Goal: Book appointment/travel/reservation

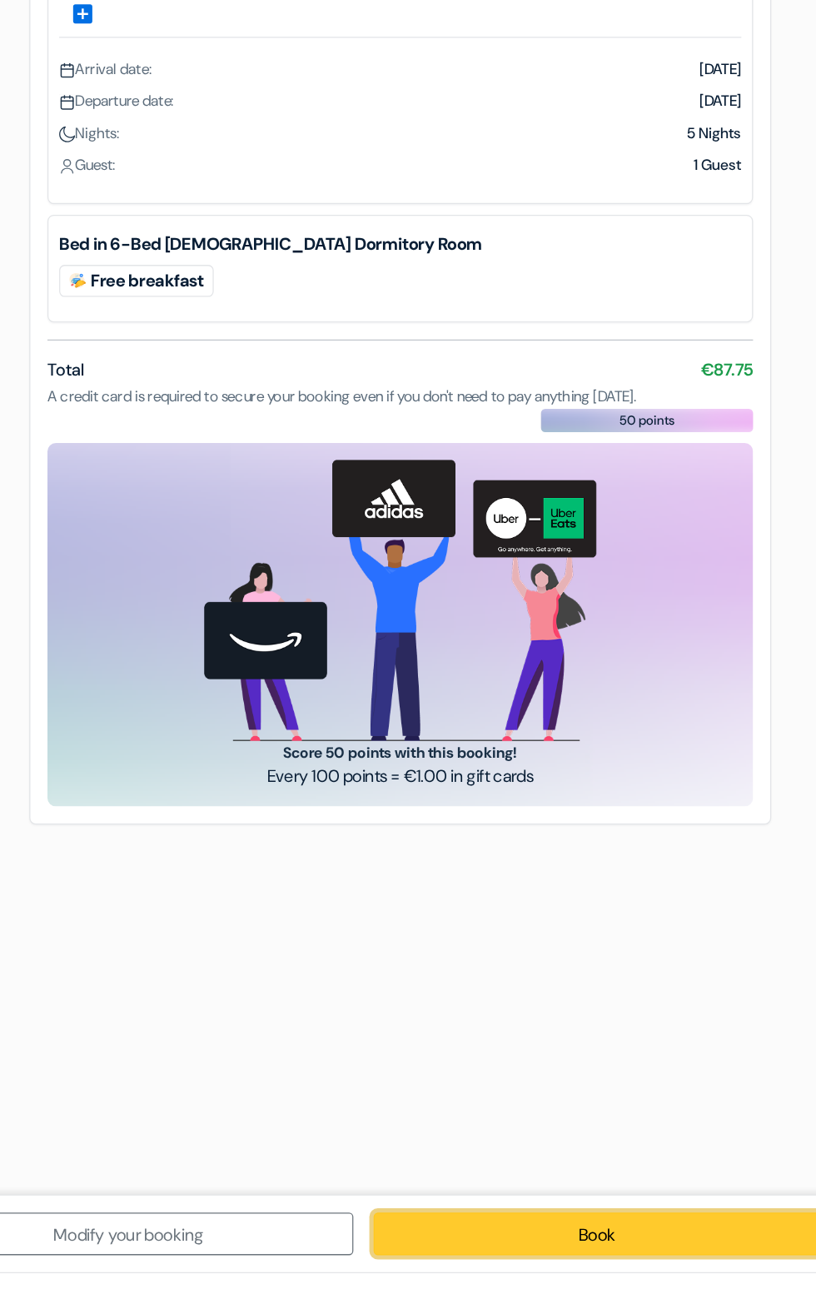
click at [539, 1280] on link "Book" at bounding box center [562, 1262] width 351 height 33
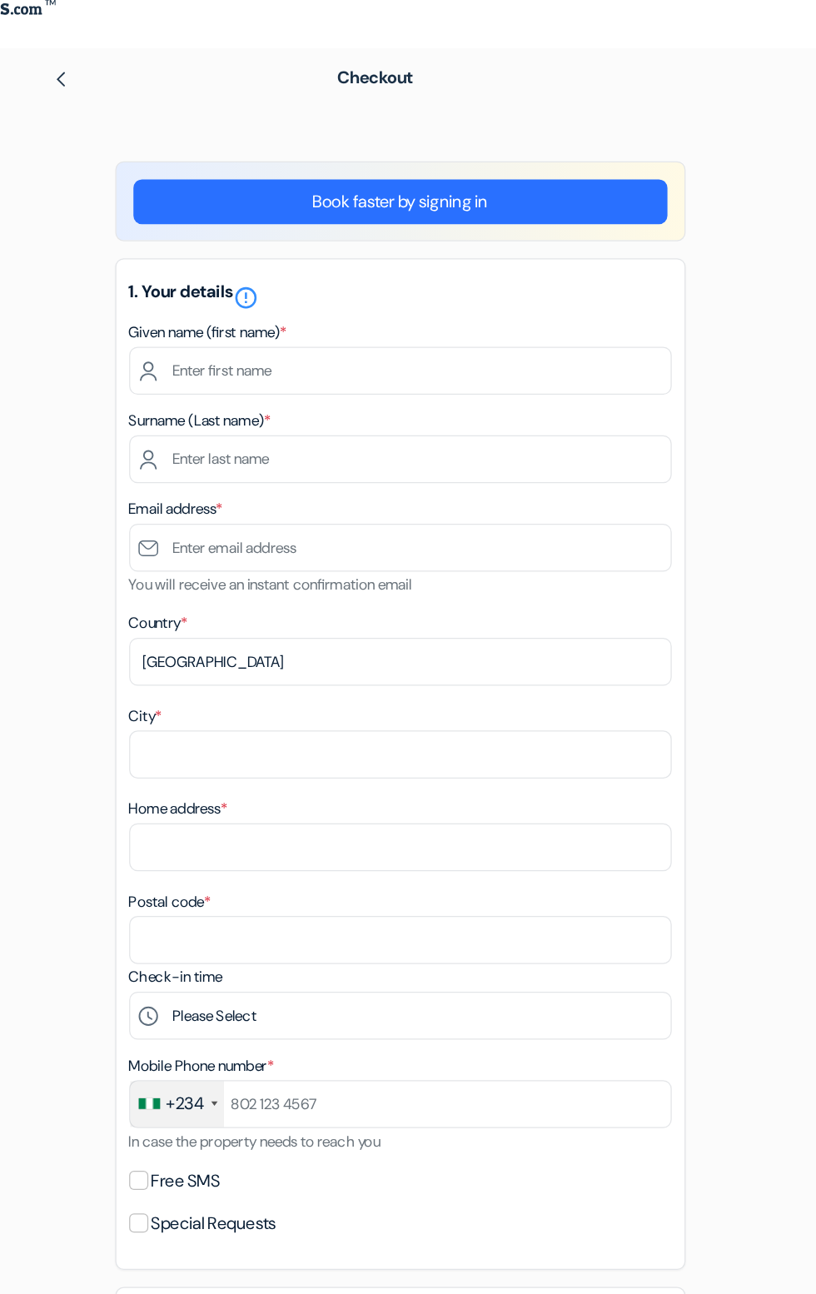
scroll to position [14, 0]
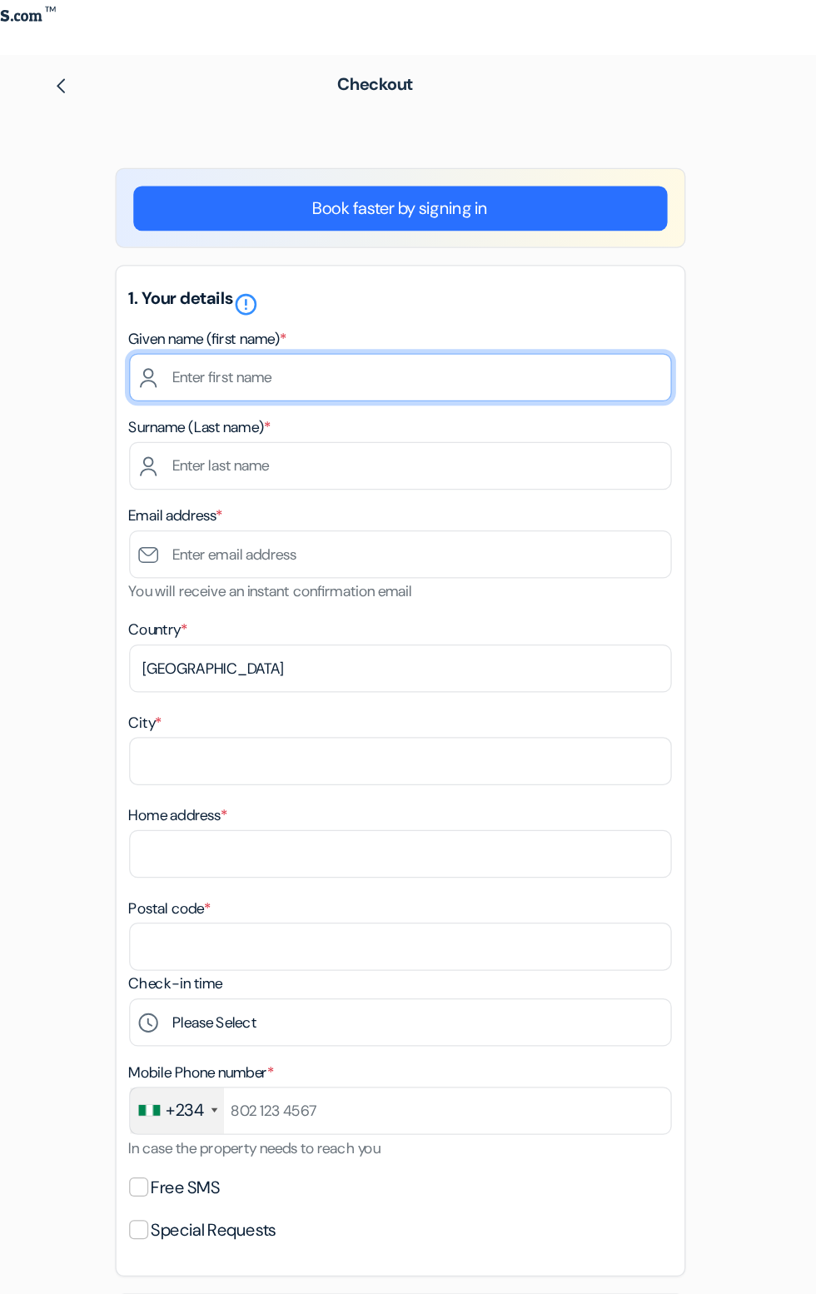
click at [440, 293] on input "text" at bounding box center [408, 299] width 424 height 37
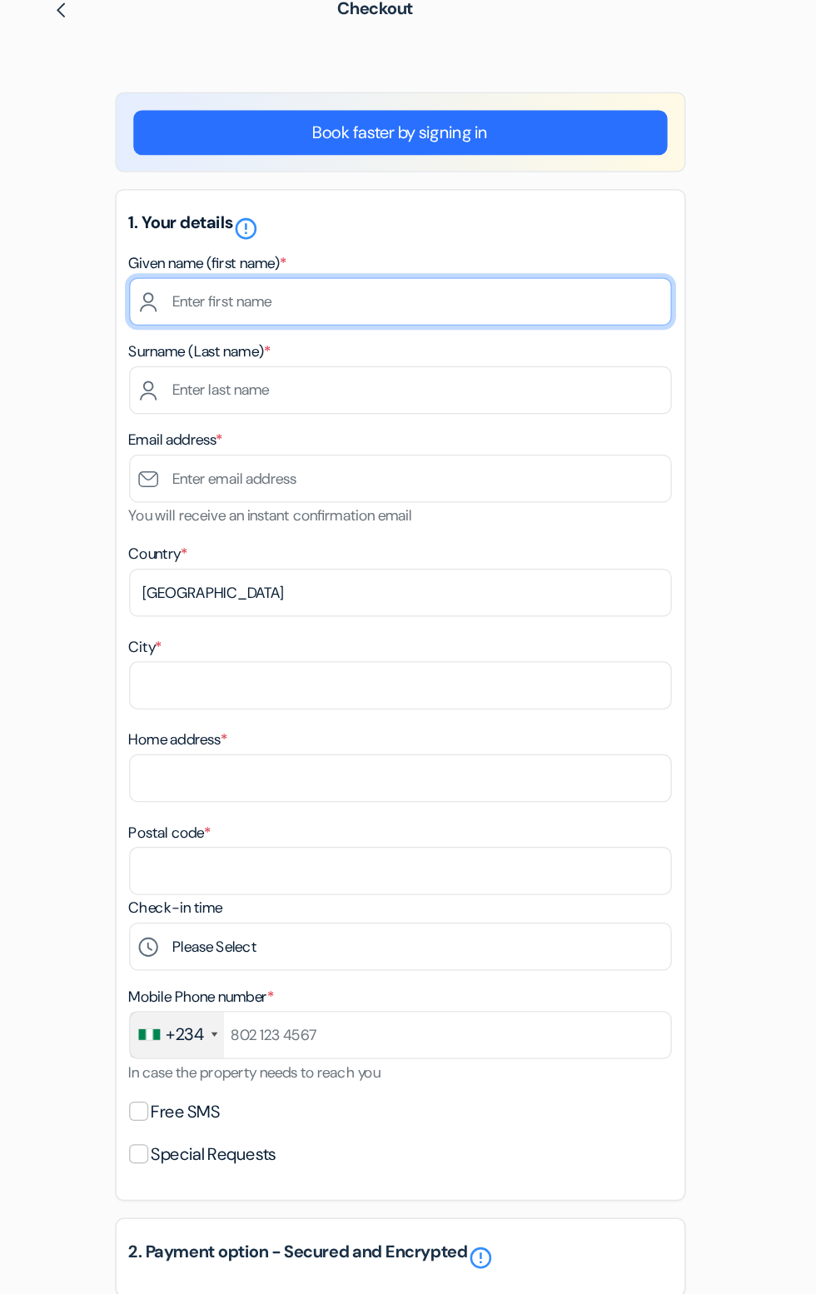
type input "[PERSON_NAME]"
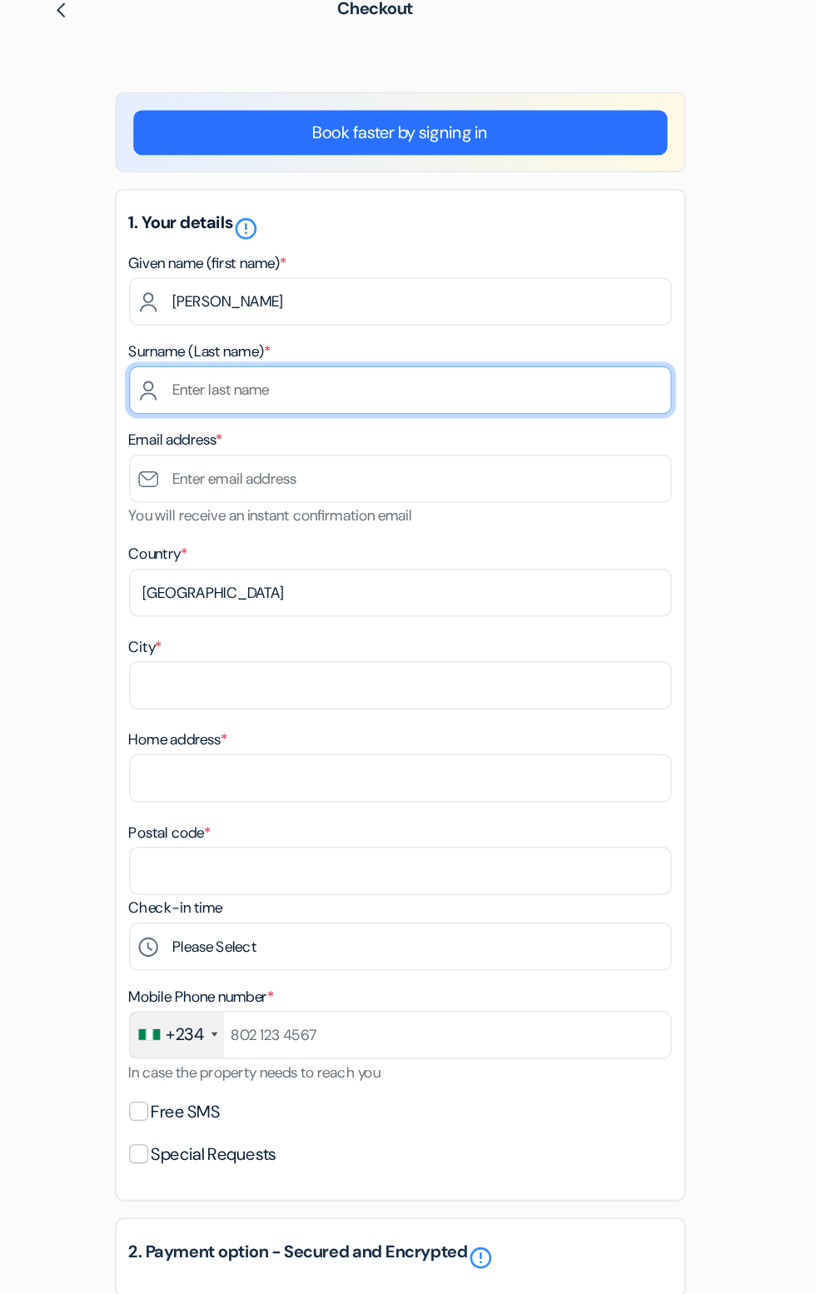
type input "[PERSON_NAME]"
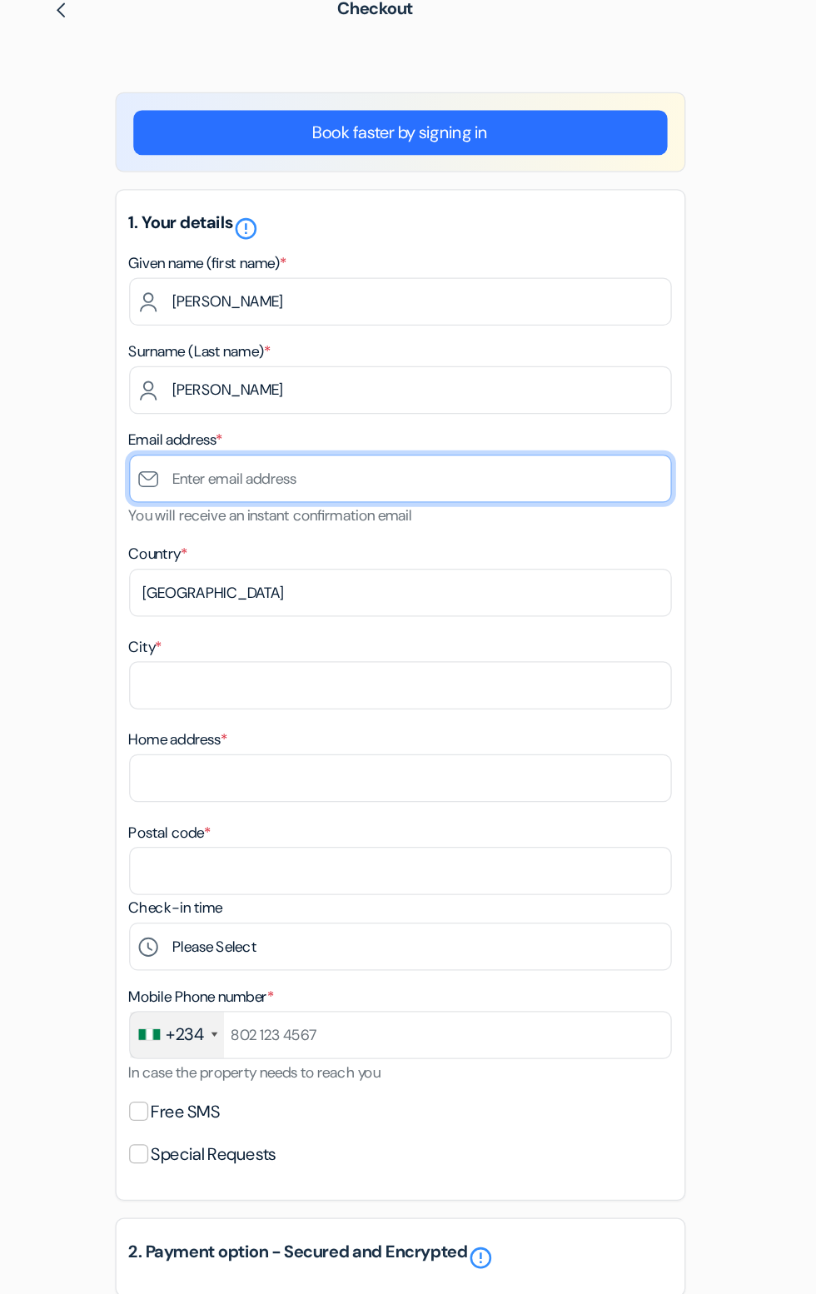
type input "[EMAIL_ADDRESS][DOMAIN_NAME]"
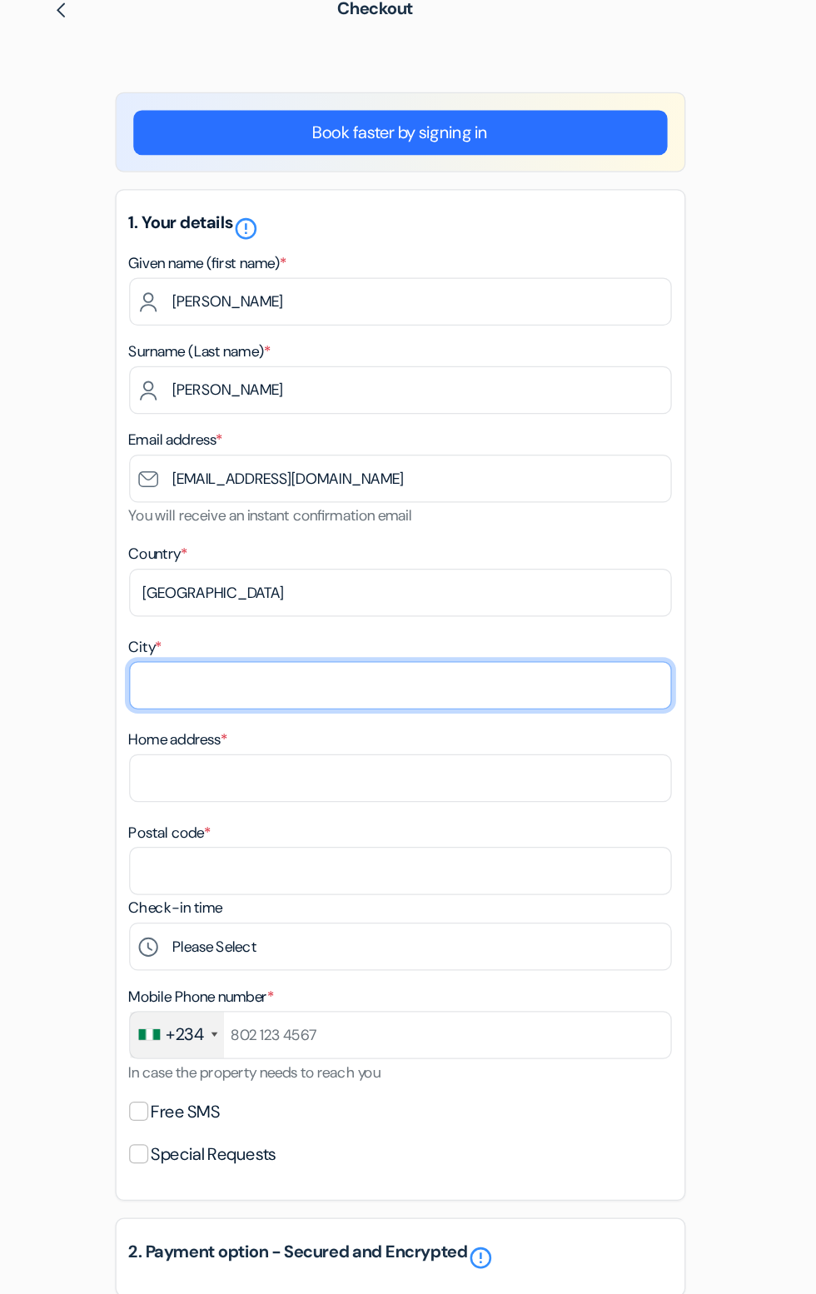
type input "AMAC"
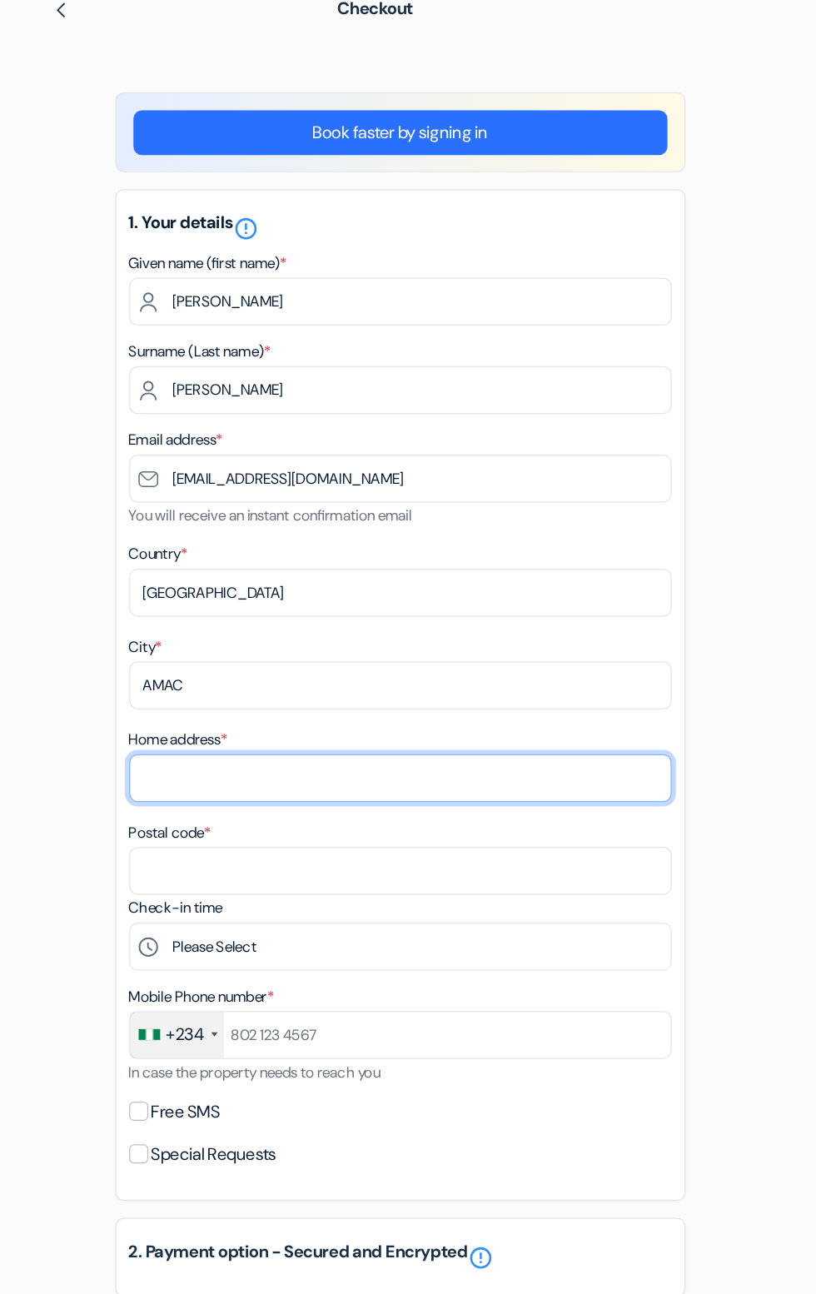
type input "House [STREET_ADDRESS], [GEOGRAPHIC_DATA]."
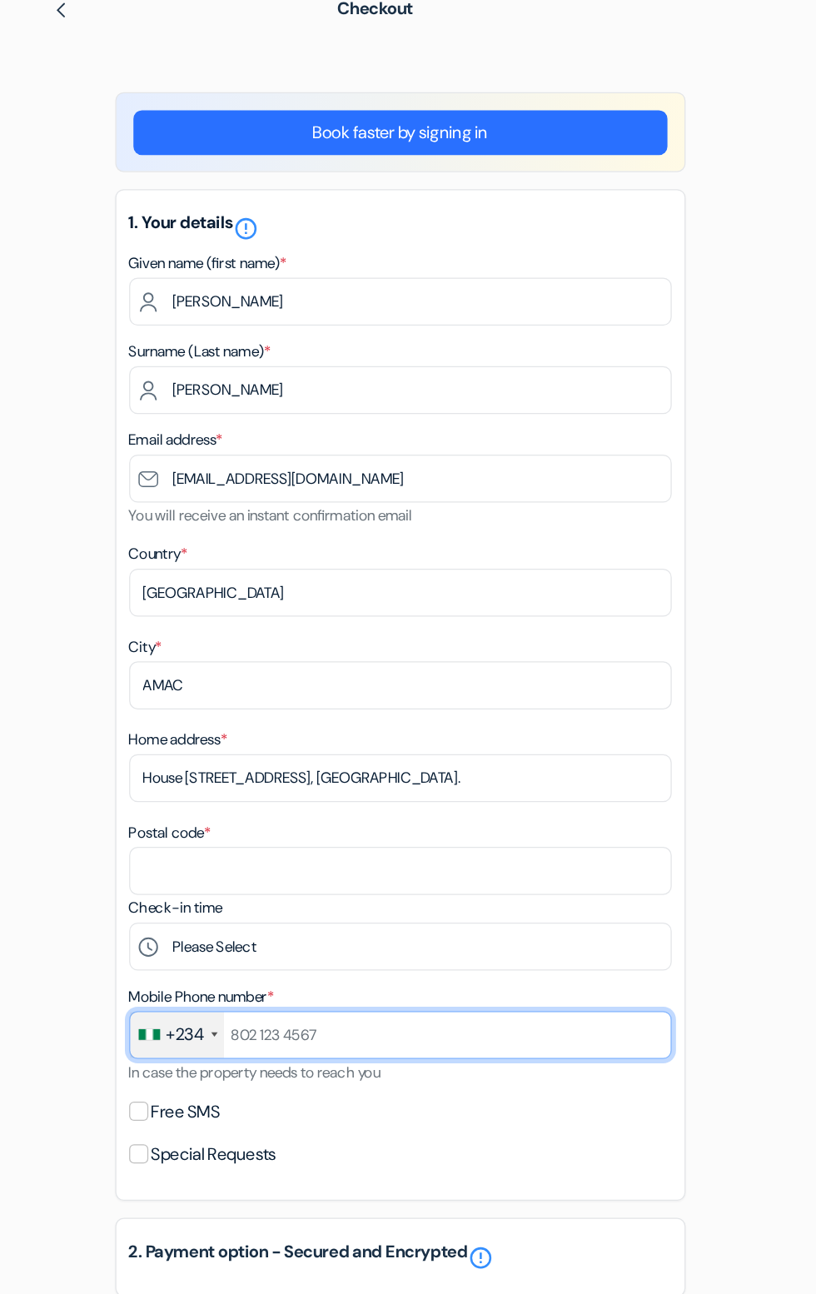
type input "08128051645"
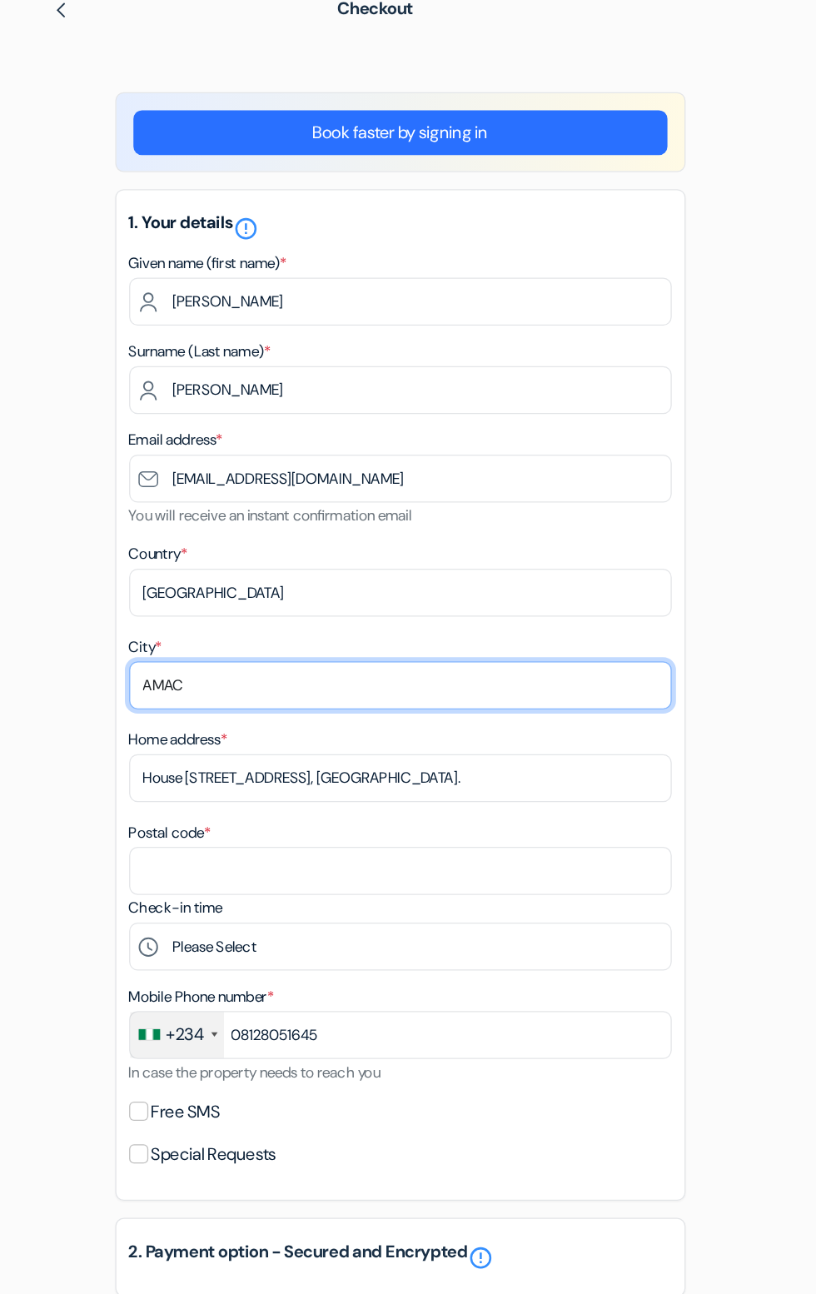
click at [462, 596] on input "AMAC" at bounding box center [408, 599] width 424 height 37
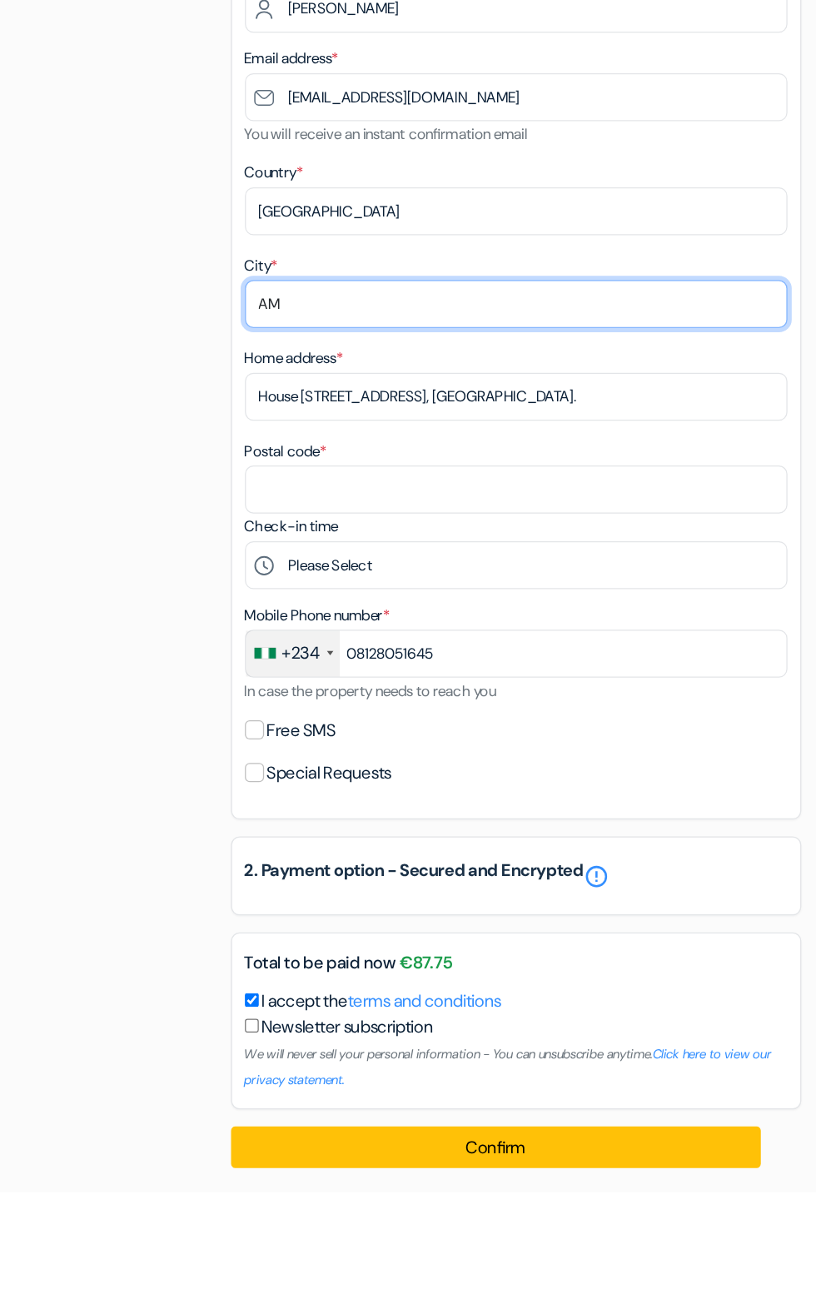
type input "A"
type input "Abuja"
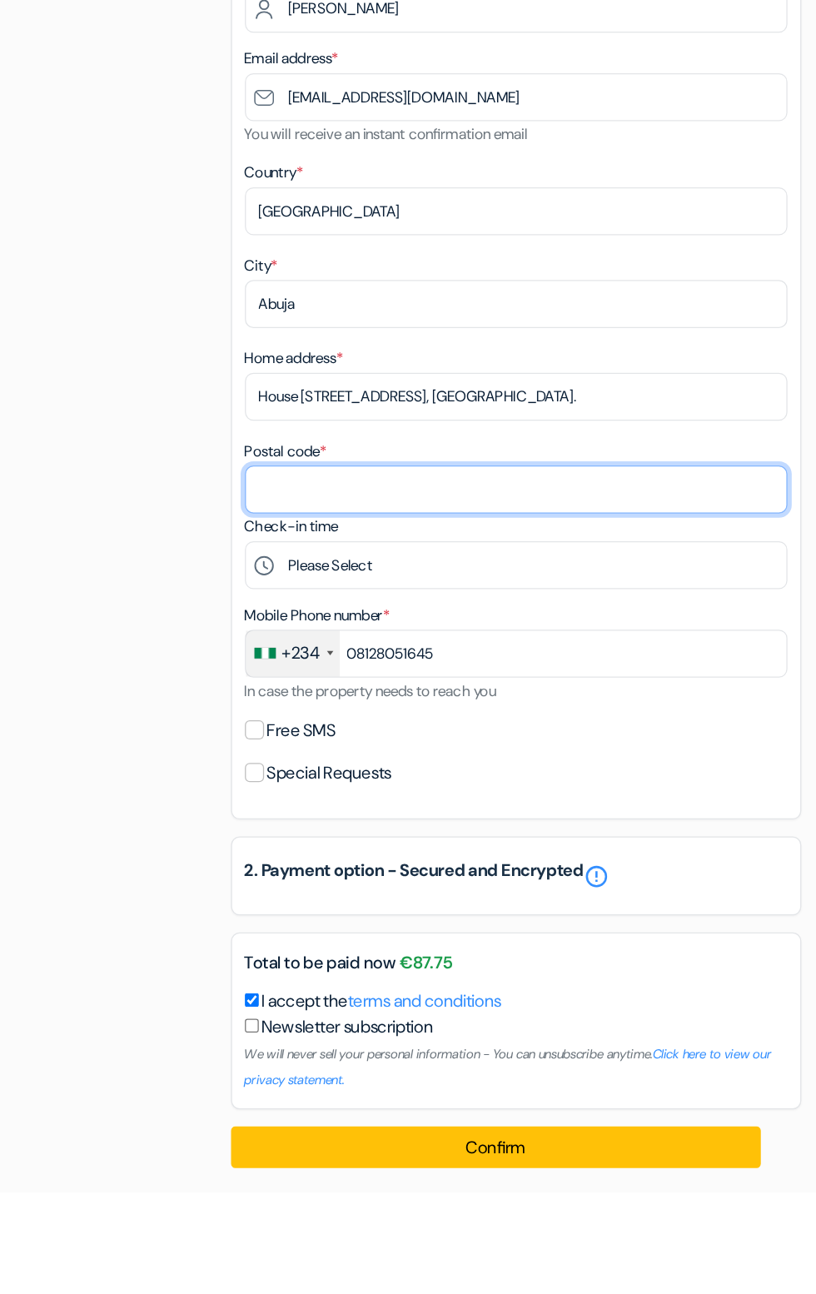
click at [464, 738] on input "Postal code *" at bounding box center [408, 744] width 424 height 37
type input "900104"
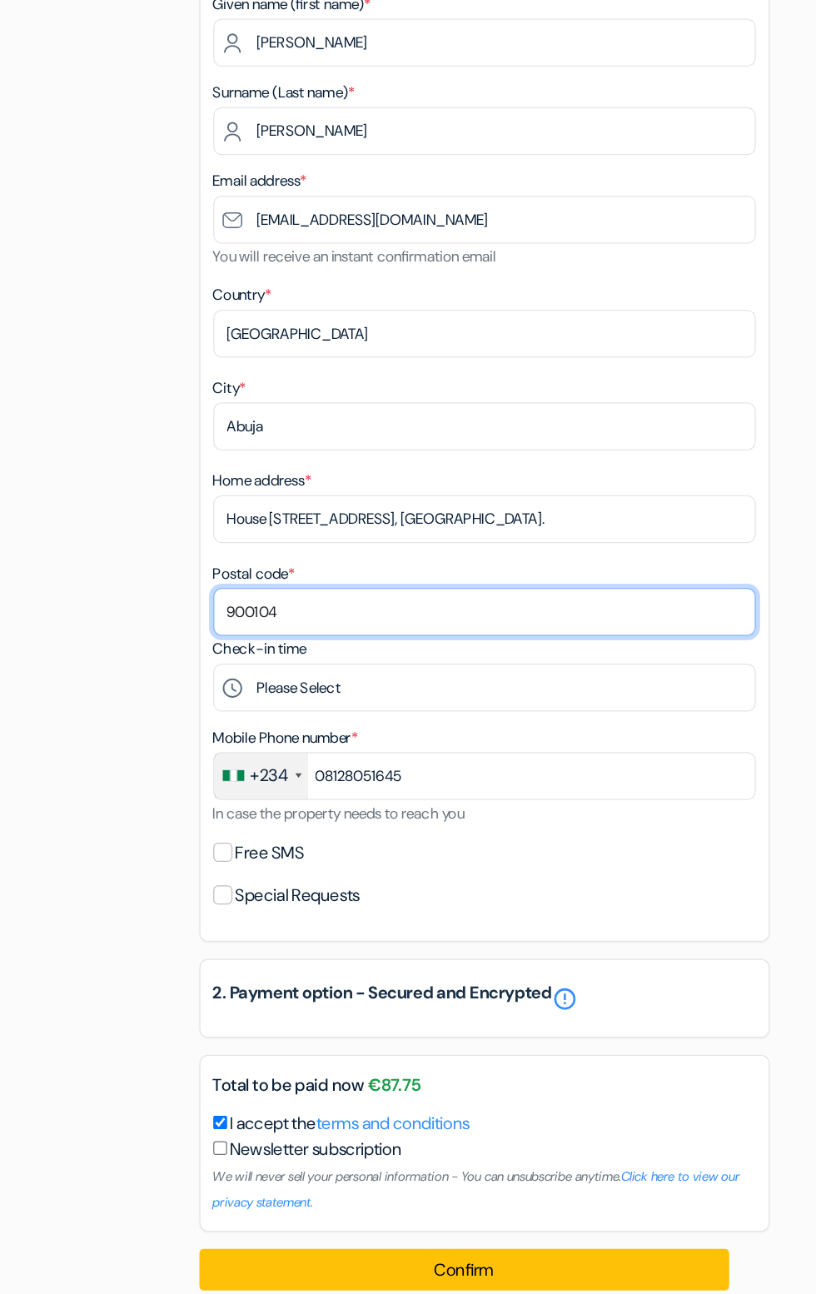
scroll to position [16, 0]
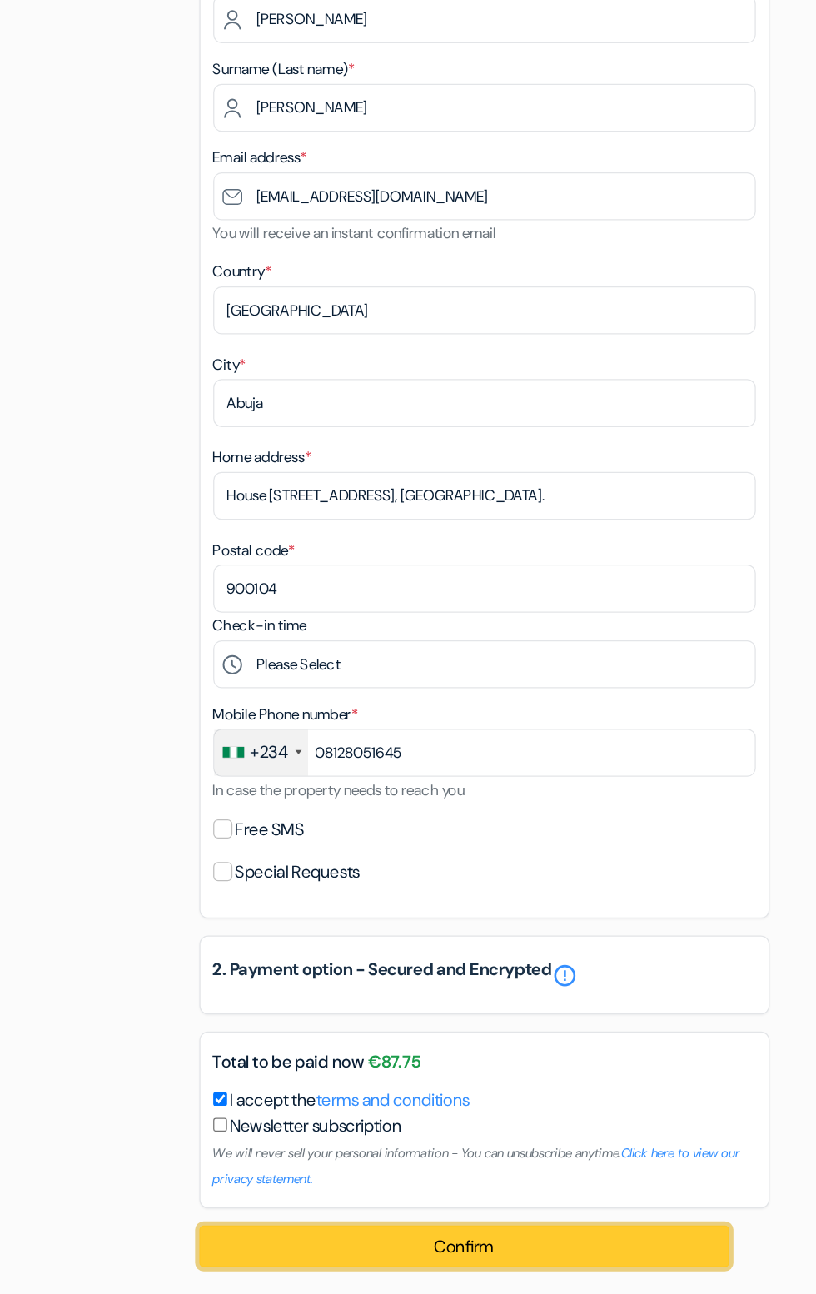
click at [378, 1250] on font "Confirm" at bounding box center [392, 1256] width 47 height 17
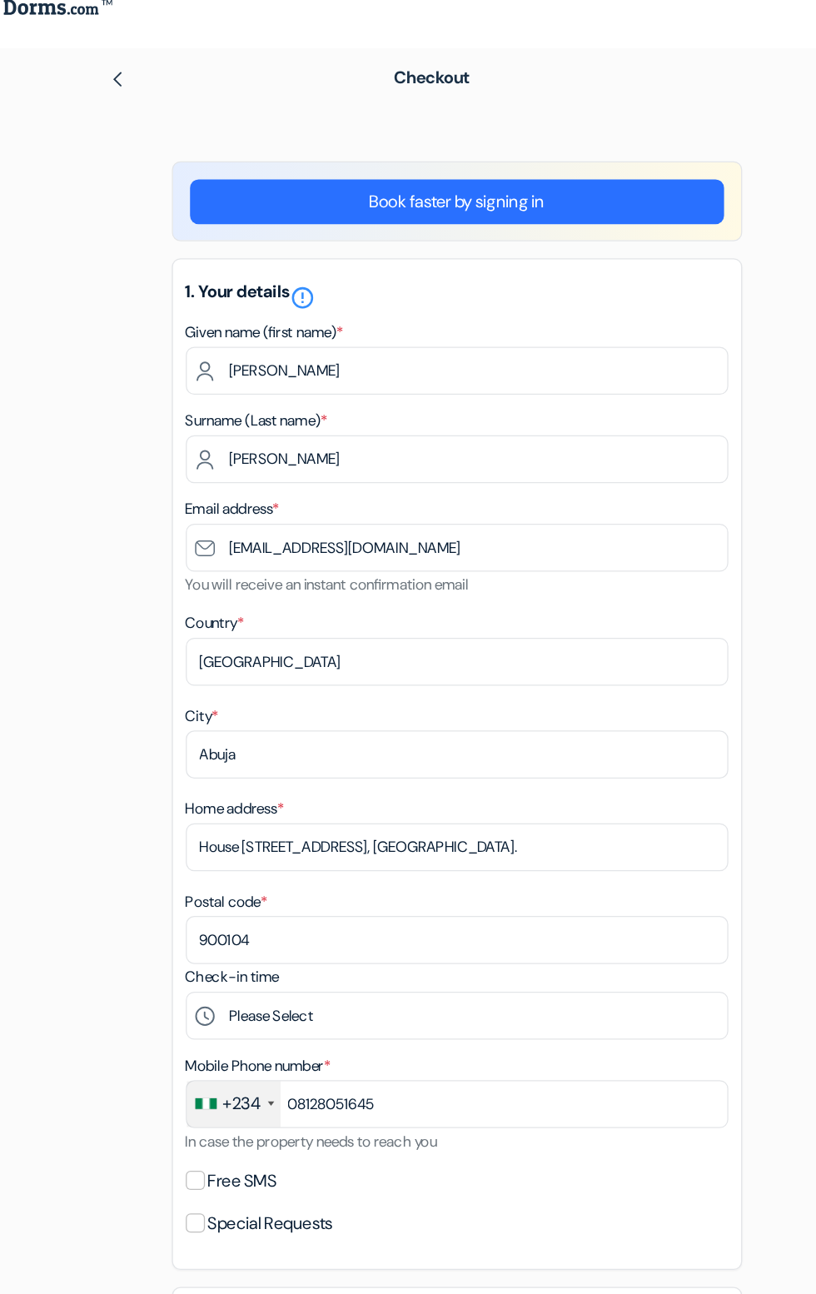
scroll to position [0, 0]
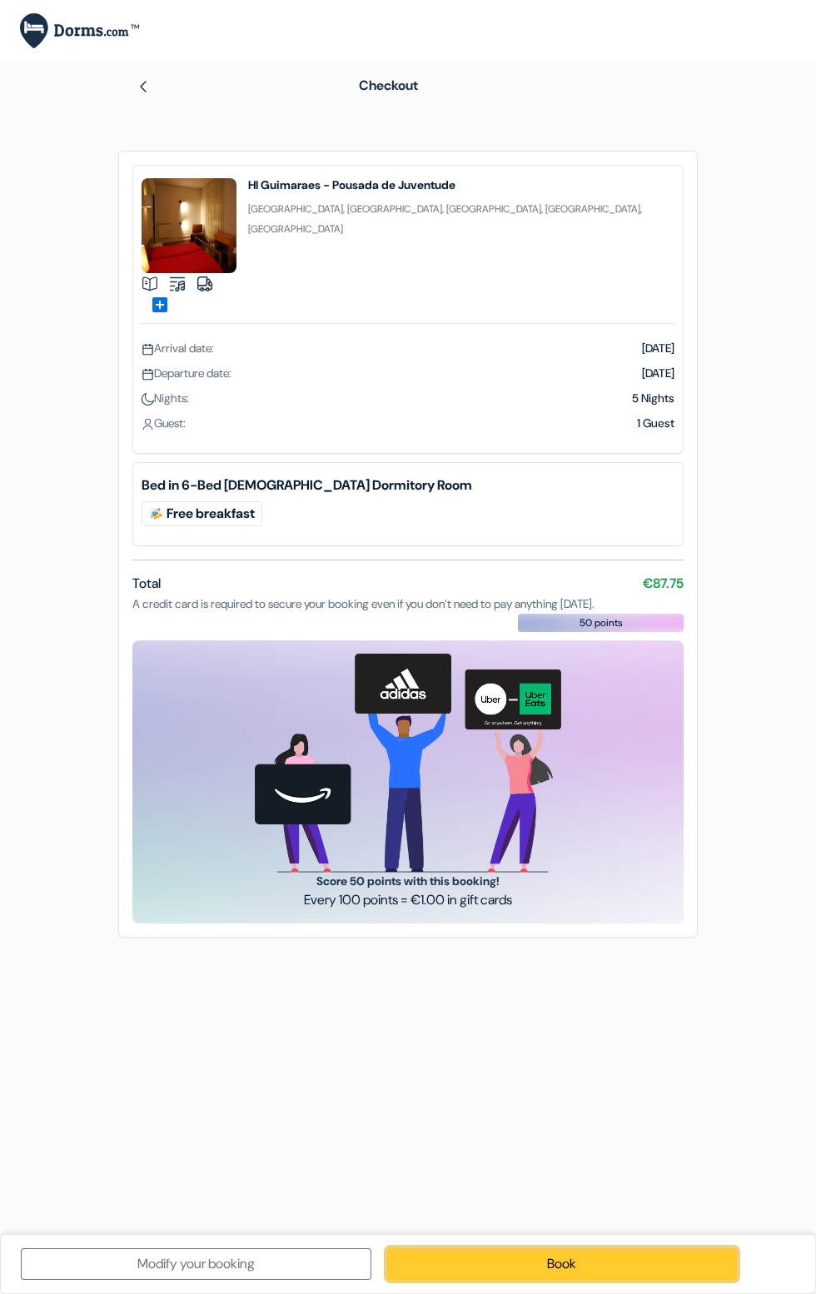
click at [563, 1264] on link "Book" at bounding box center [562, 1264] width 351 height 32
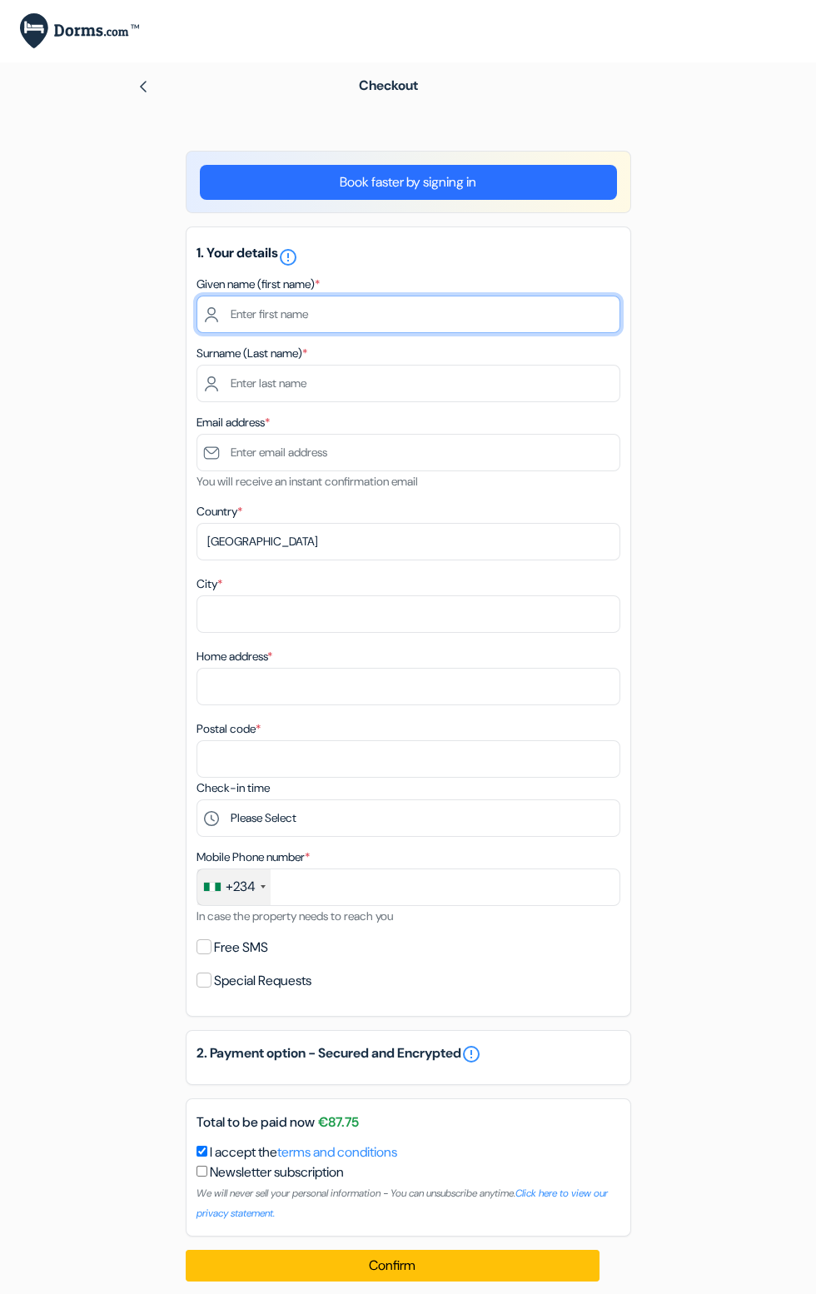
click at [511, 308] on input "text" at bounding box center [408, 314] width 424 height 37
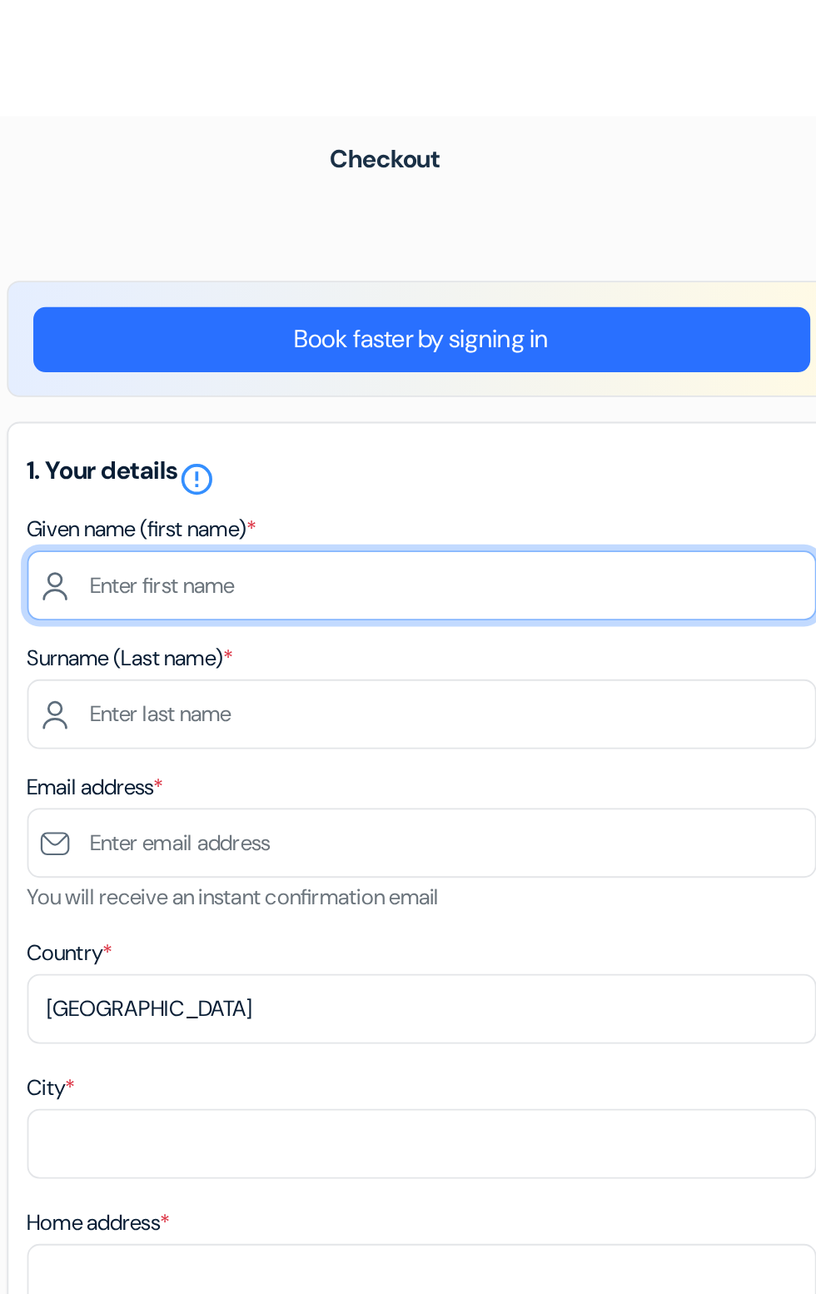
type input "[PERSON_NAME]"
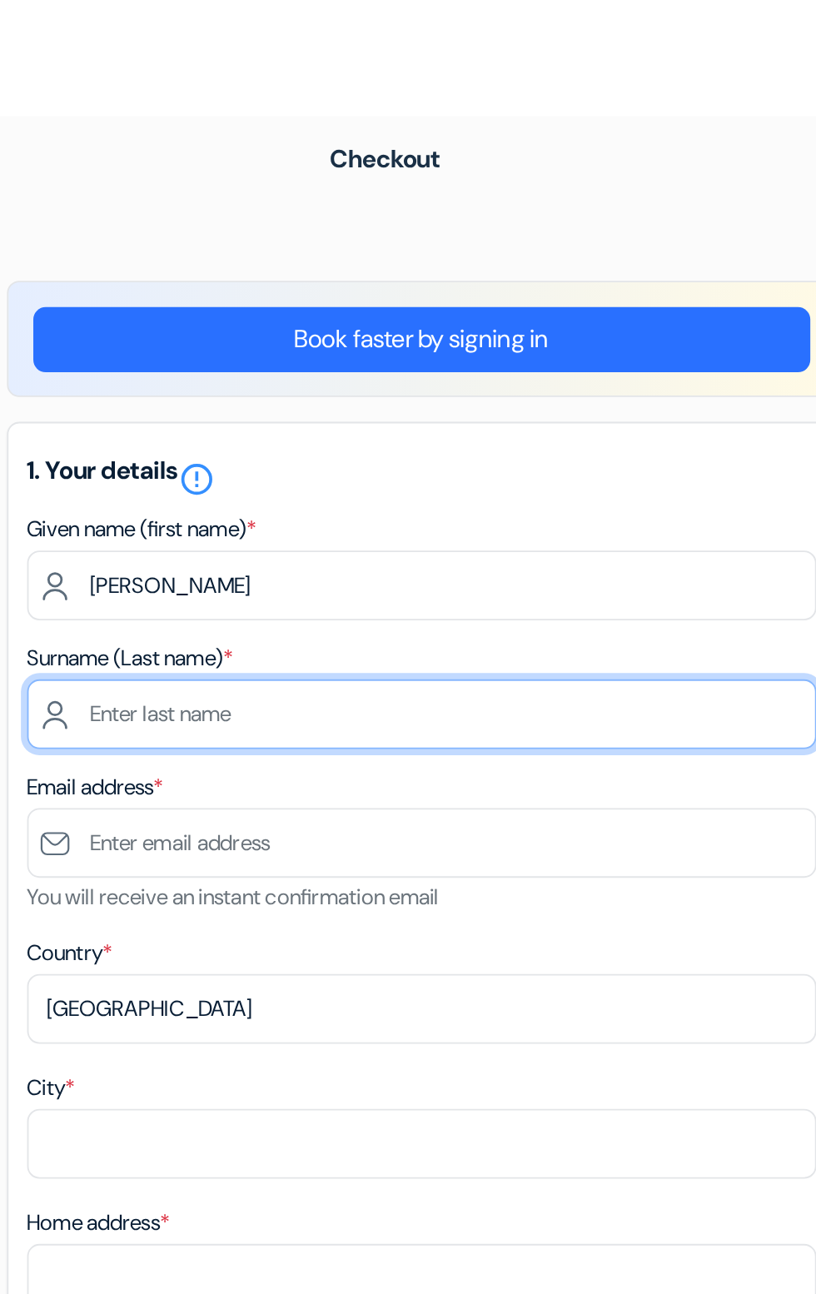
type input "[PERSON_NAME]"
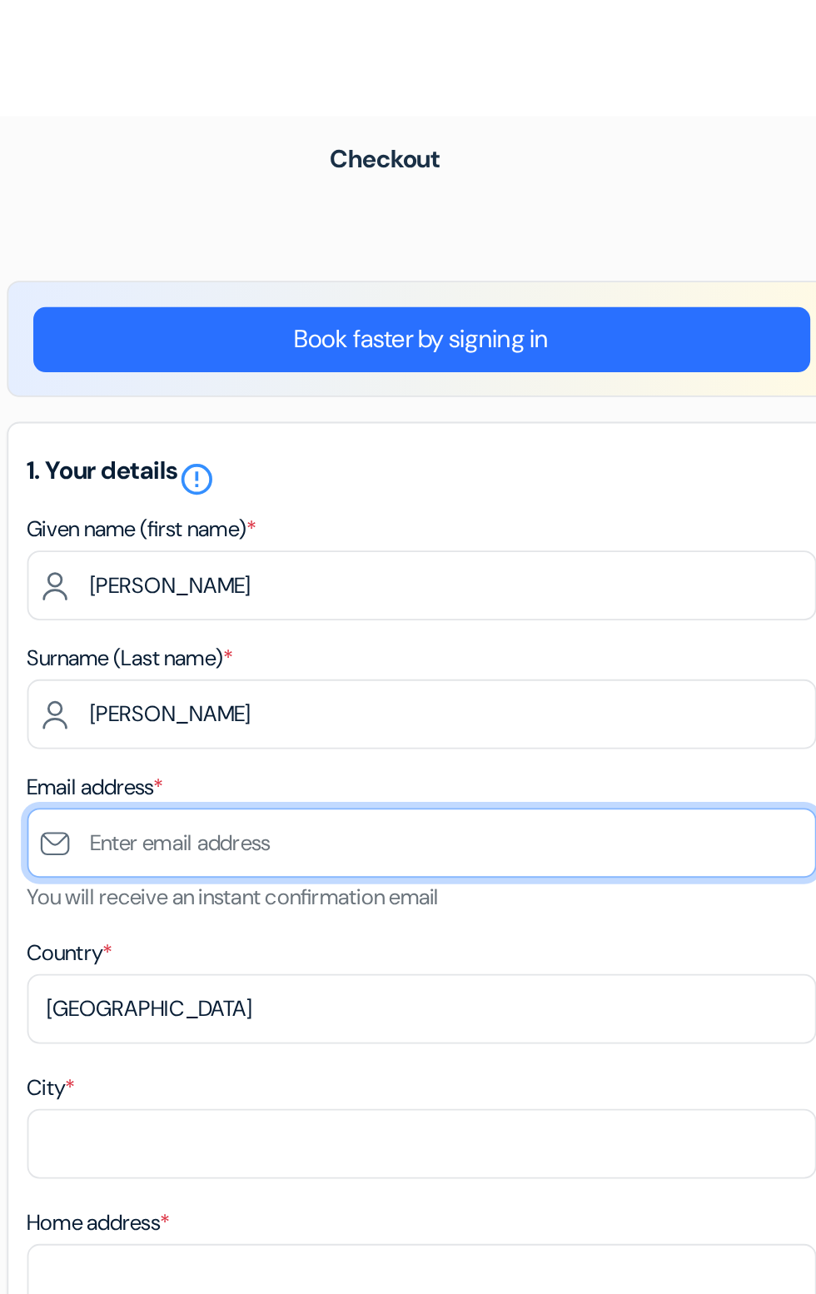
type input "[EMAIL_ADDRESS][DOMAIN_NAME]"
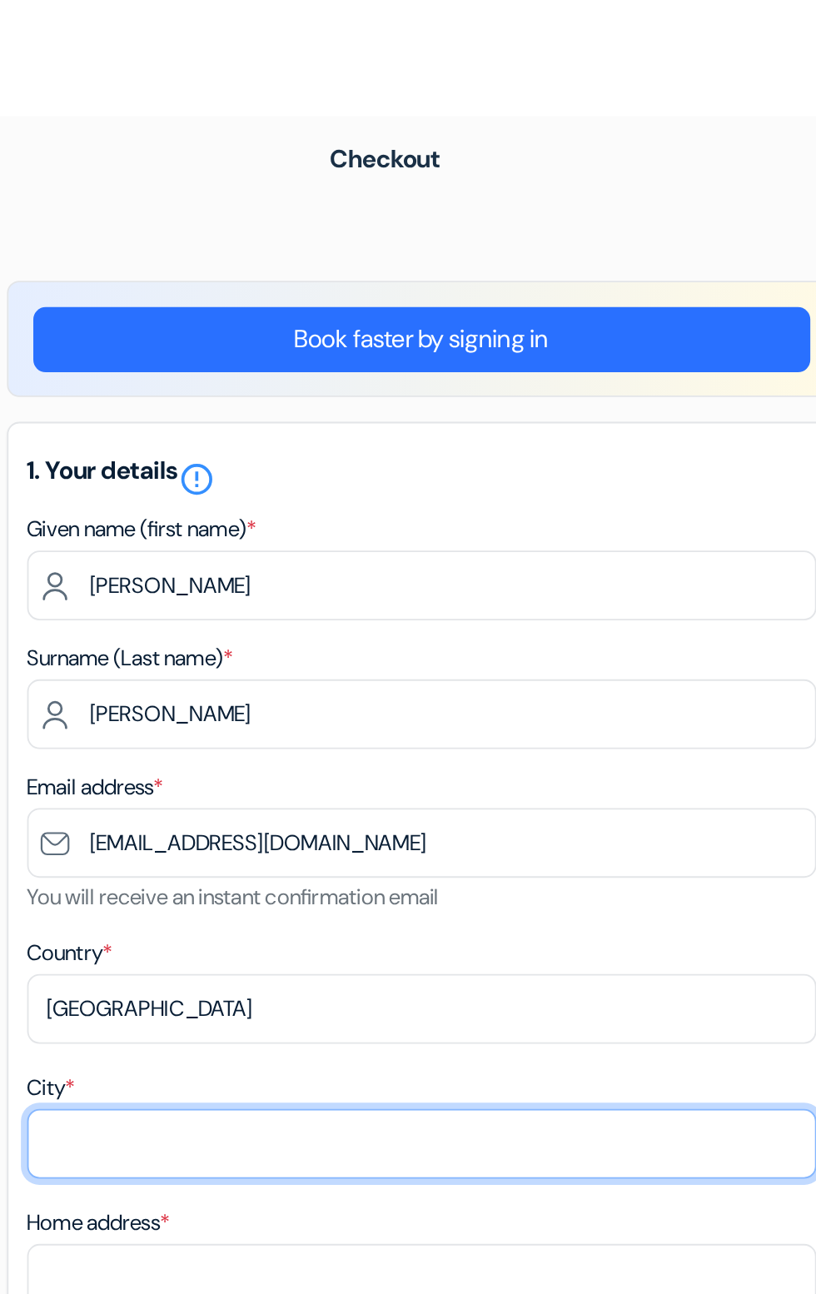
type input "AMAC"
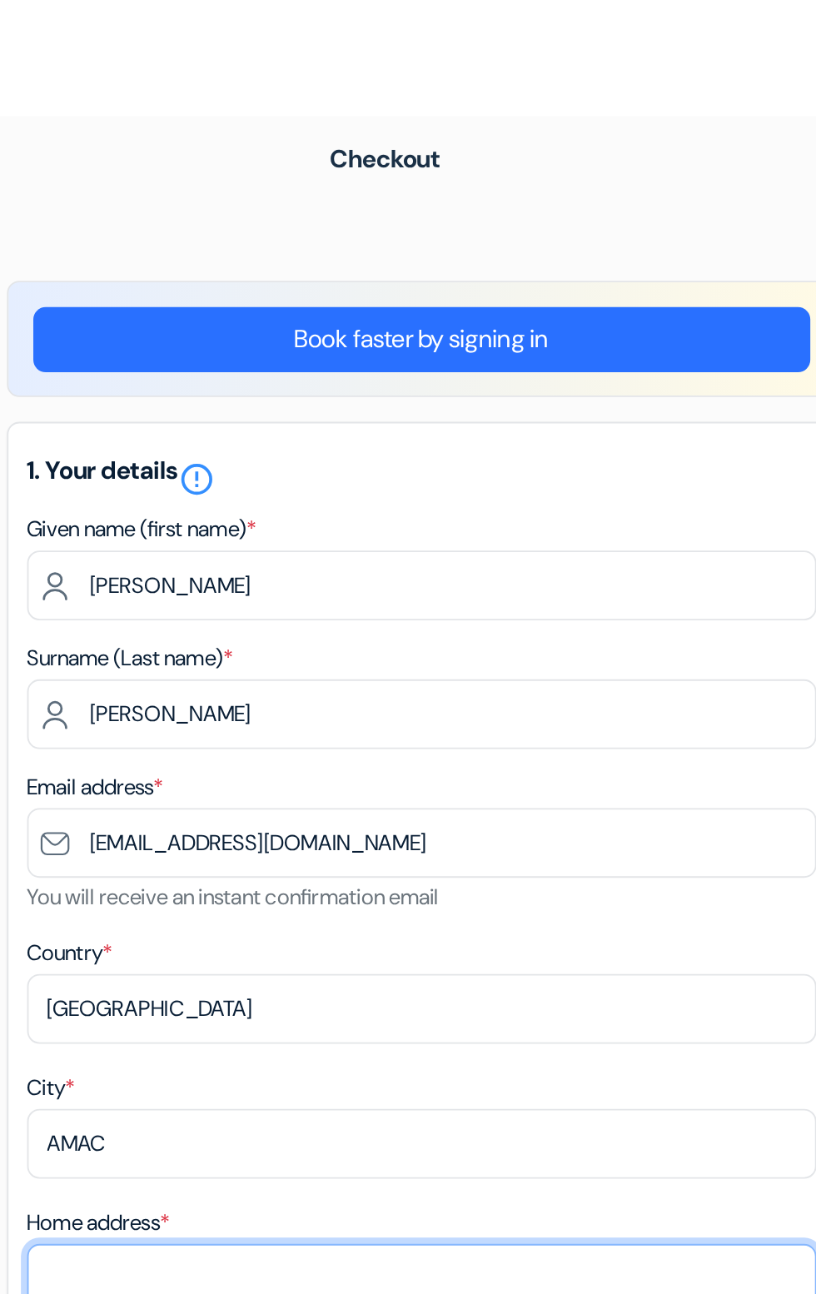
type input "House [STREET_ADDRESS], [GEOGRAPHIC_DATA]."
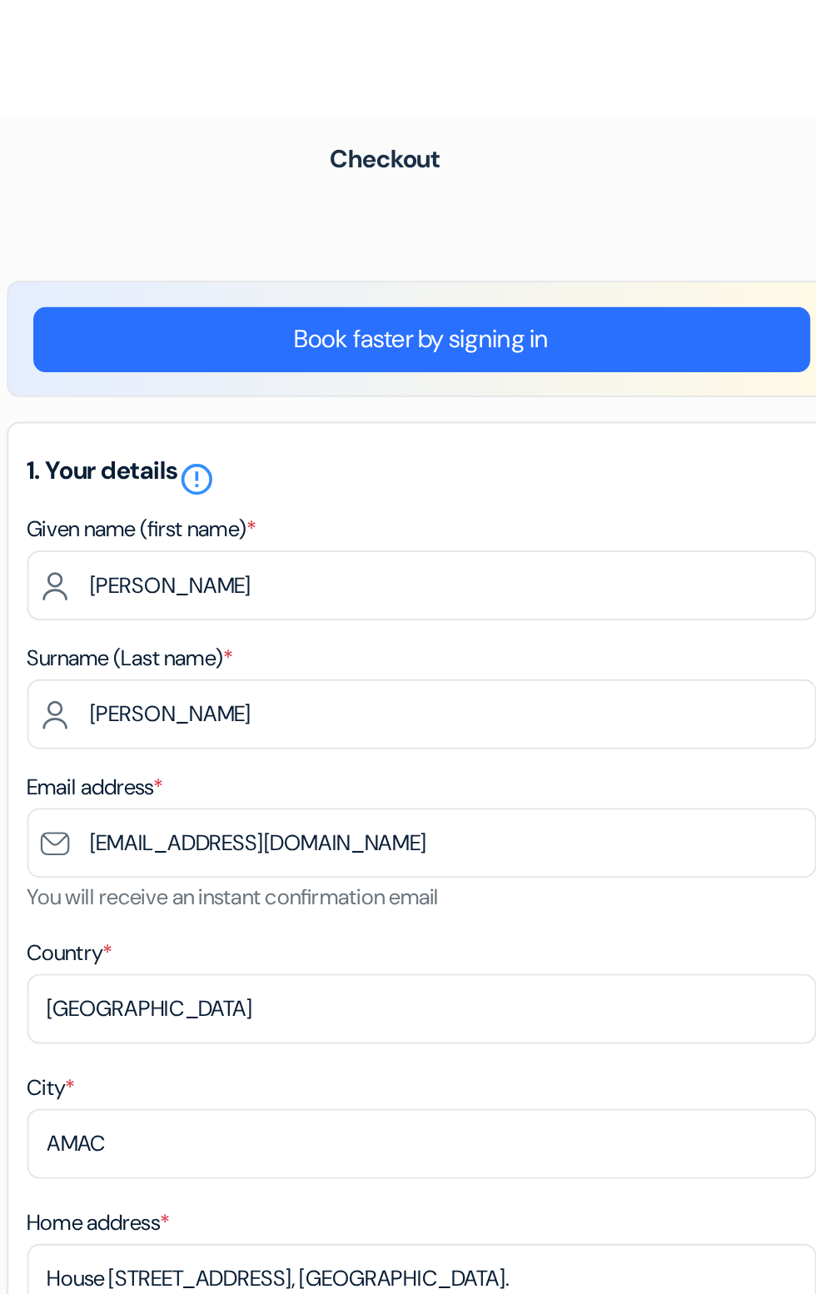
type input "08128051645"
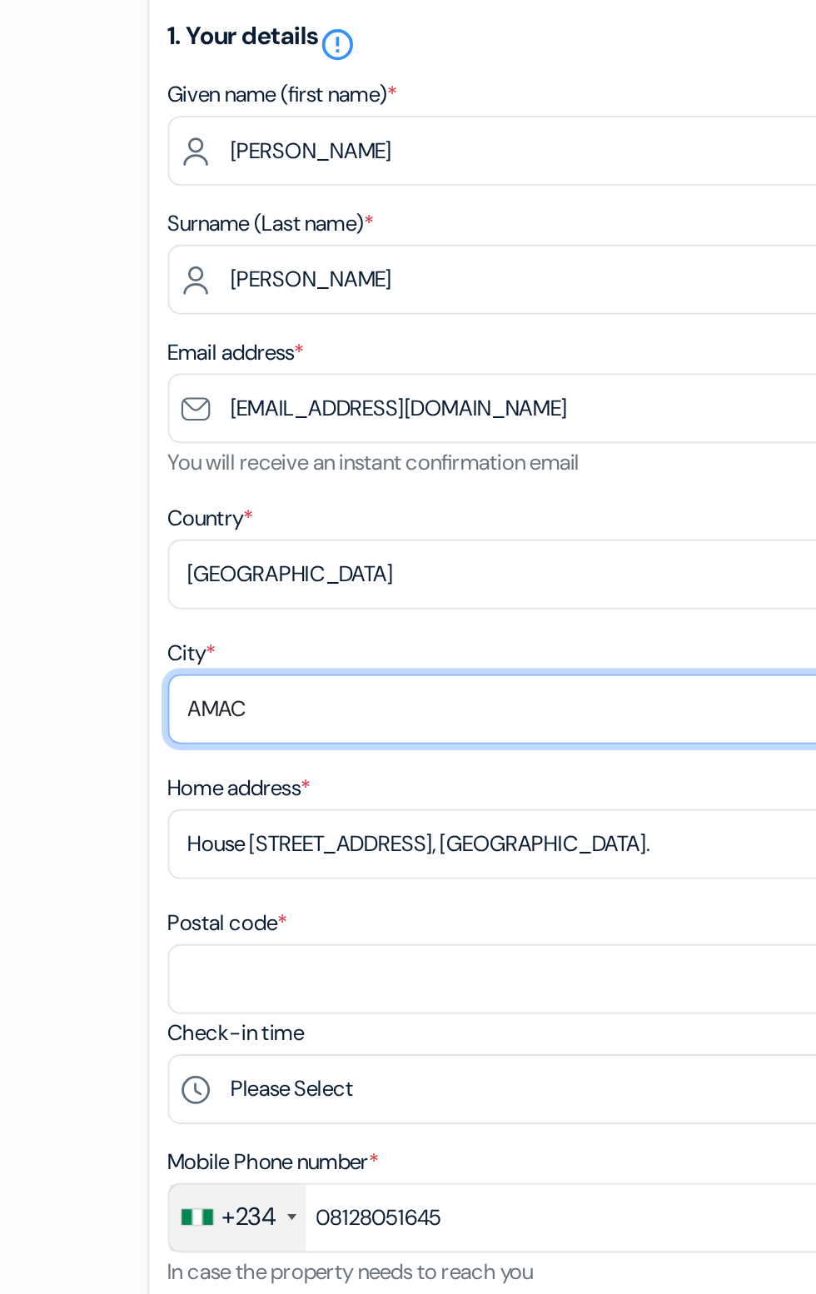
click at [415, 610] on input "AMAC" at bounding box center [408, 613] width 424 height 37
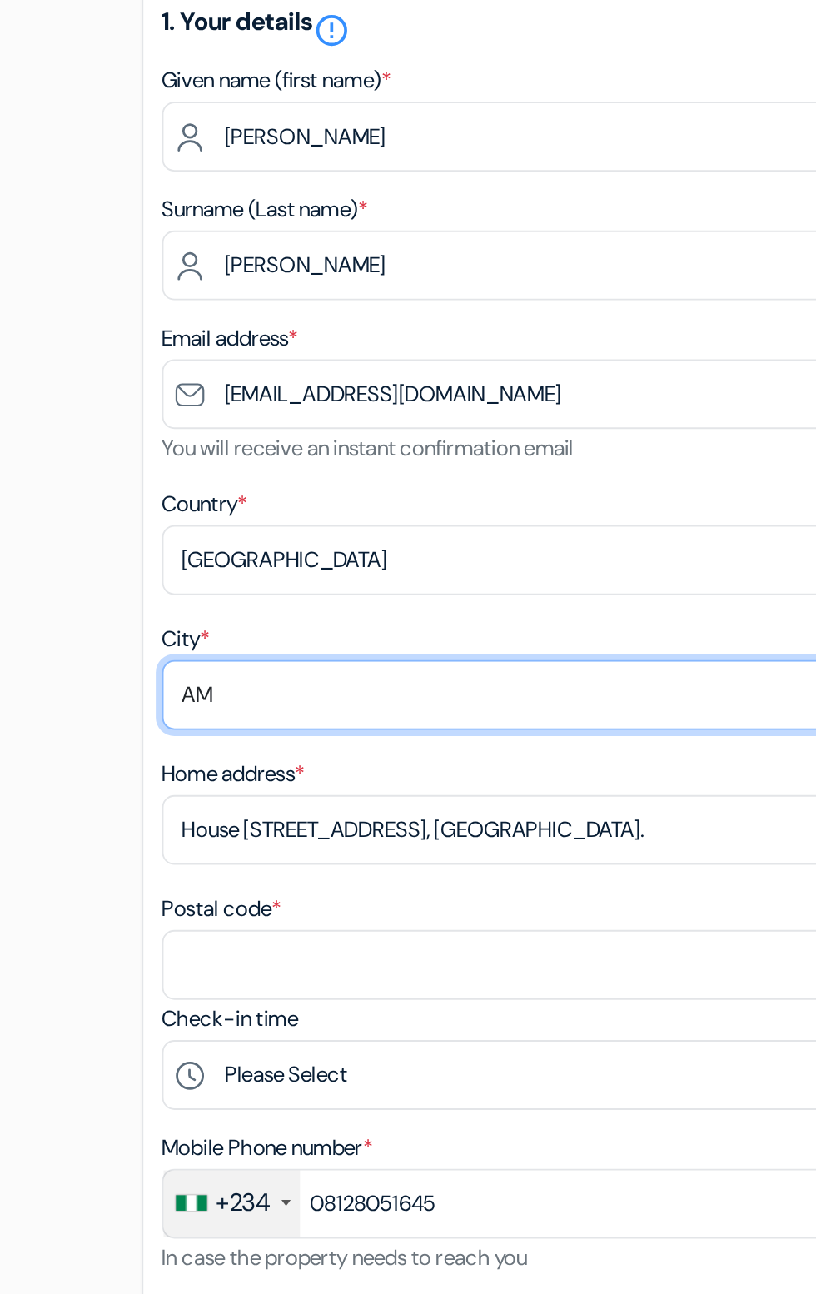
type input "A"
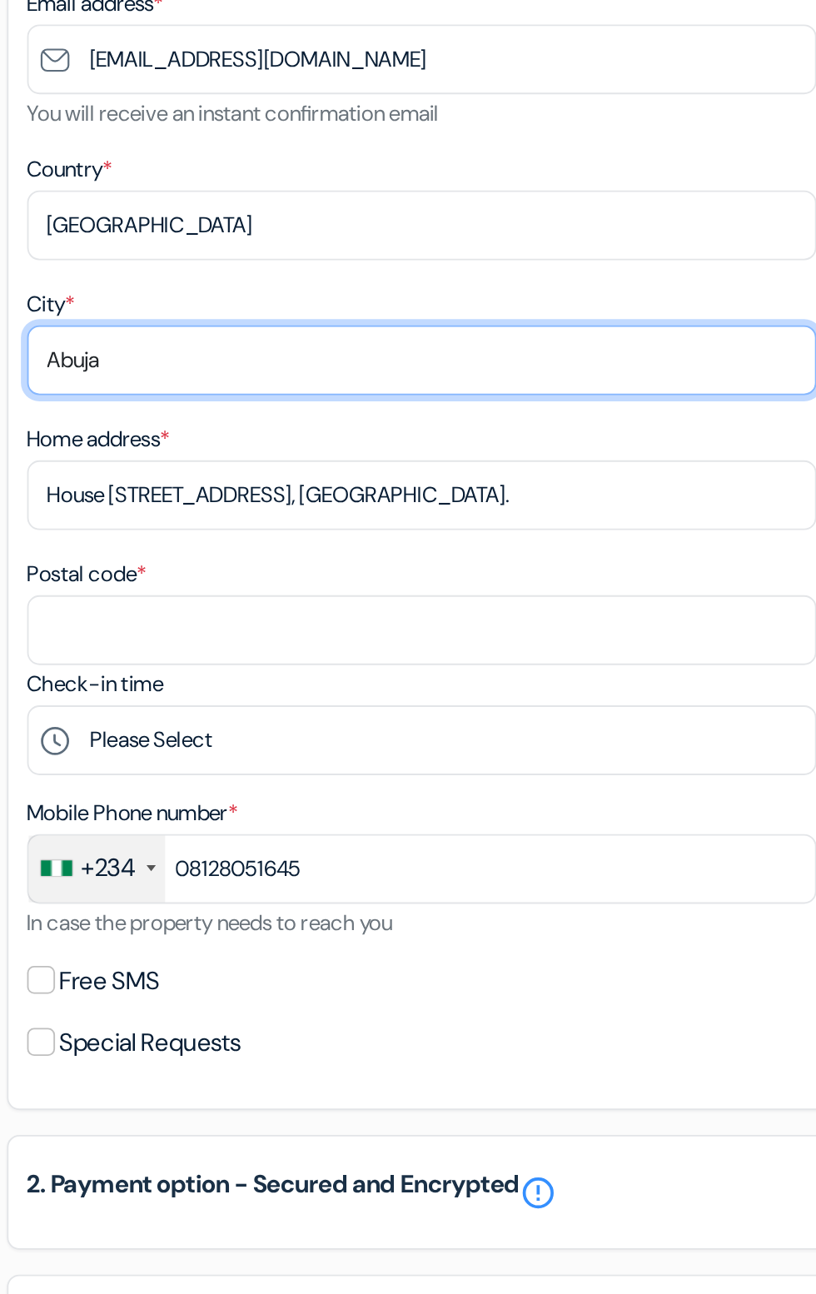
type input "Abuja"
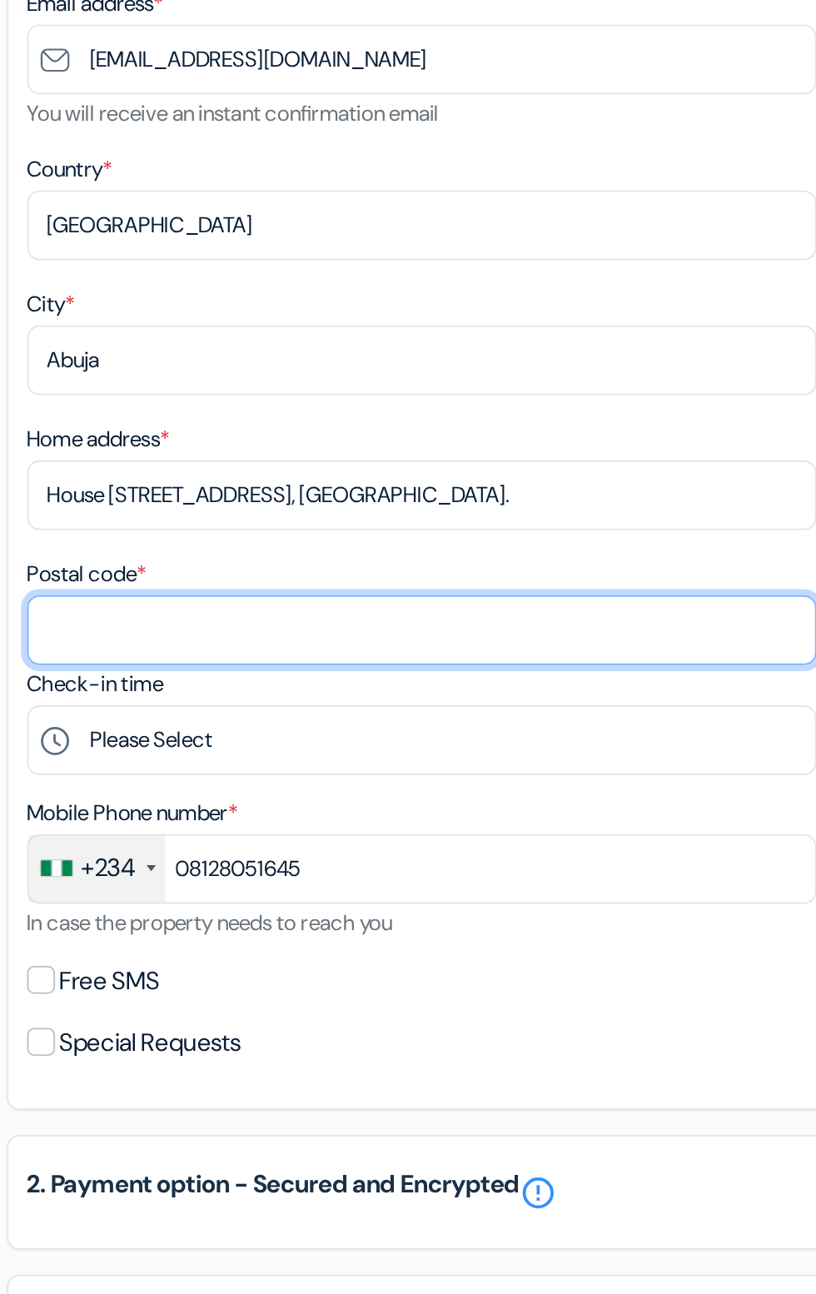
click at [487, 758] on input "Postal code *" at bounding box center [408, 758] width 424 height 37
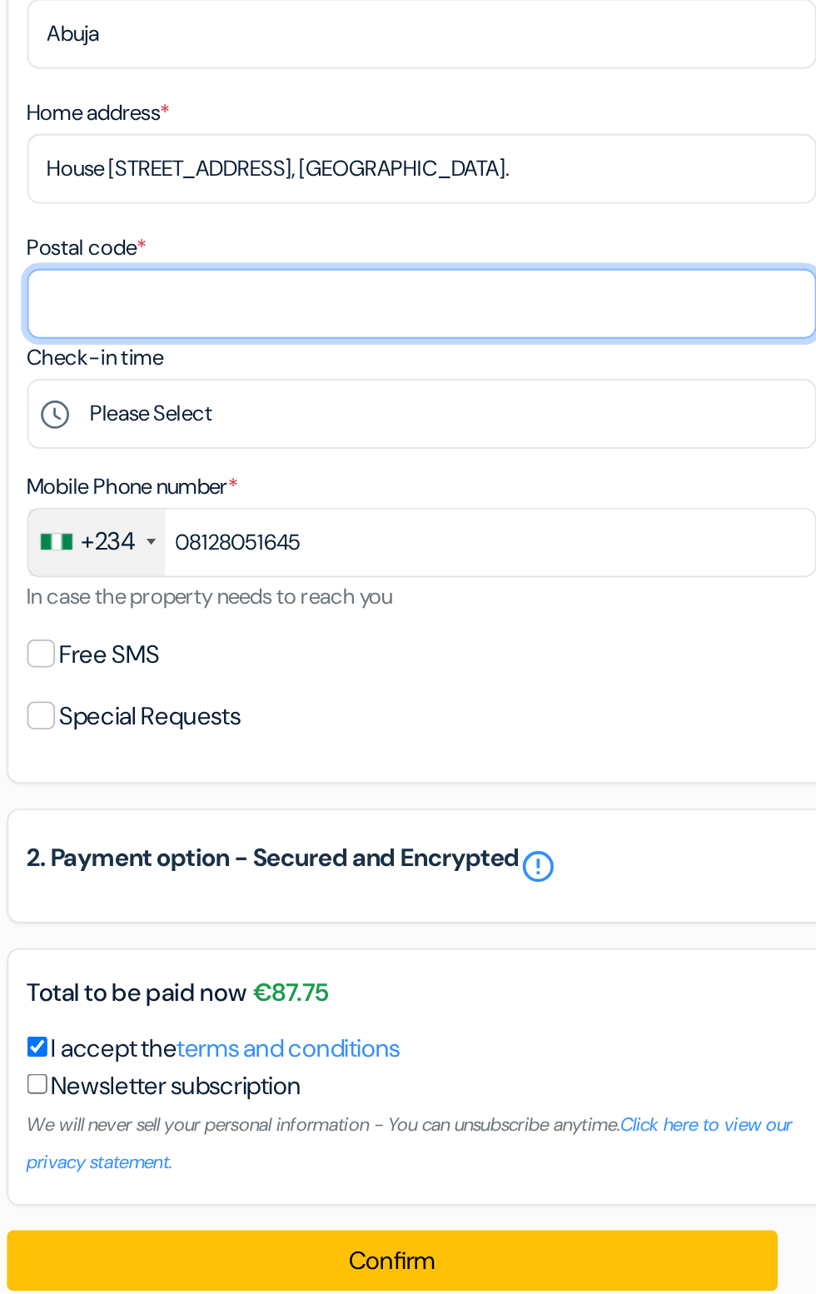
type input "900104"
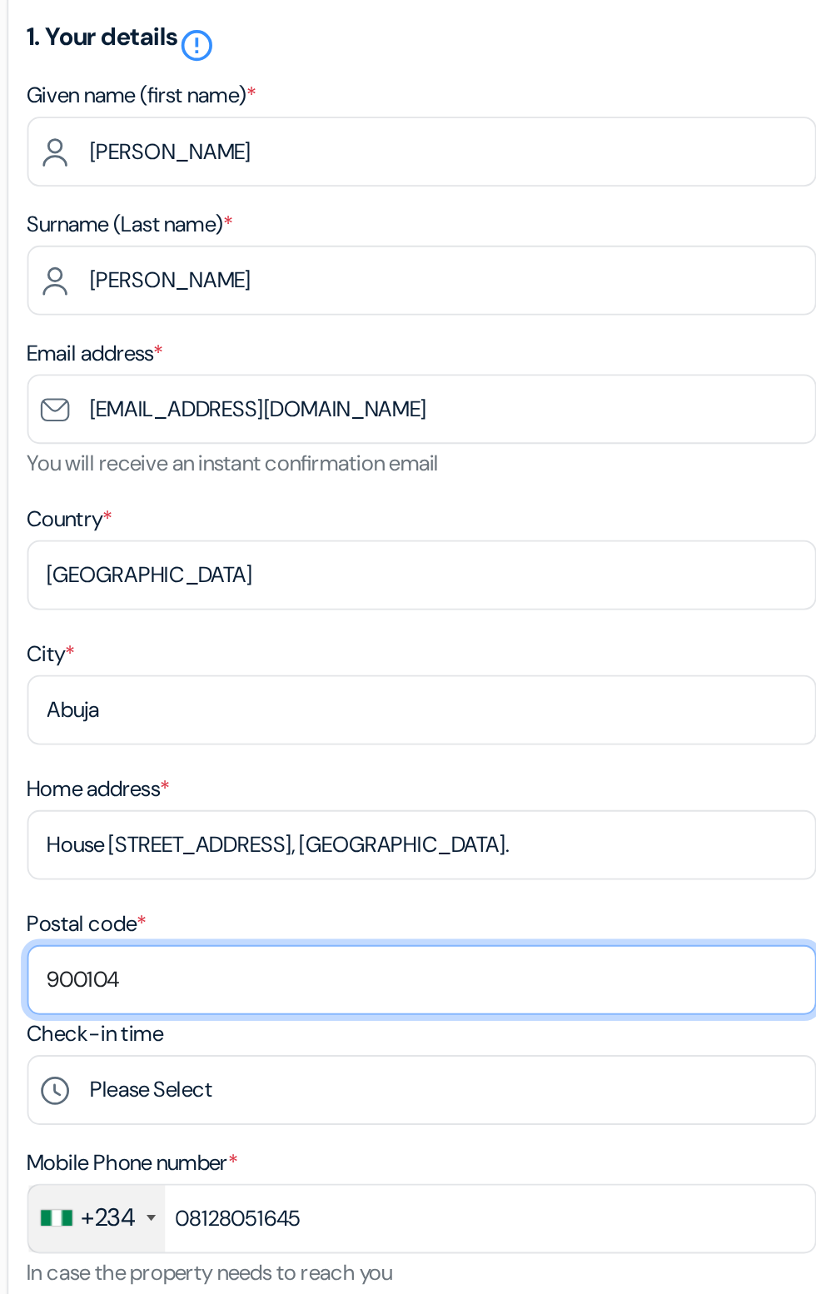
scroll to position [16, 0]
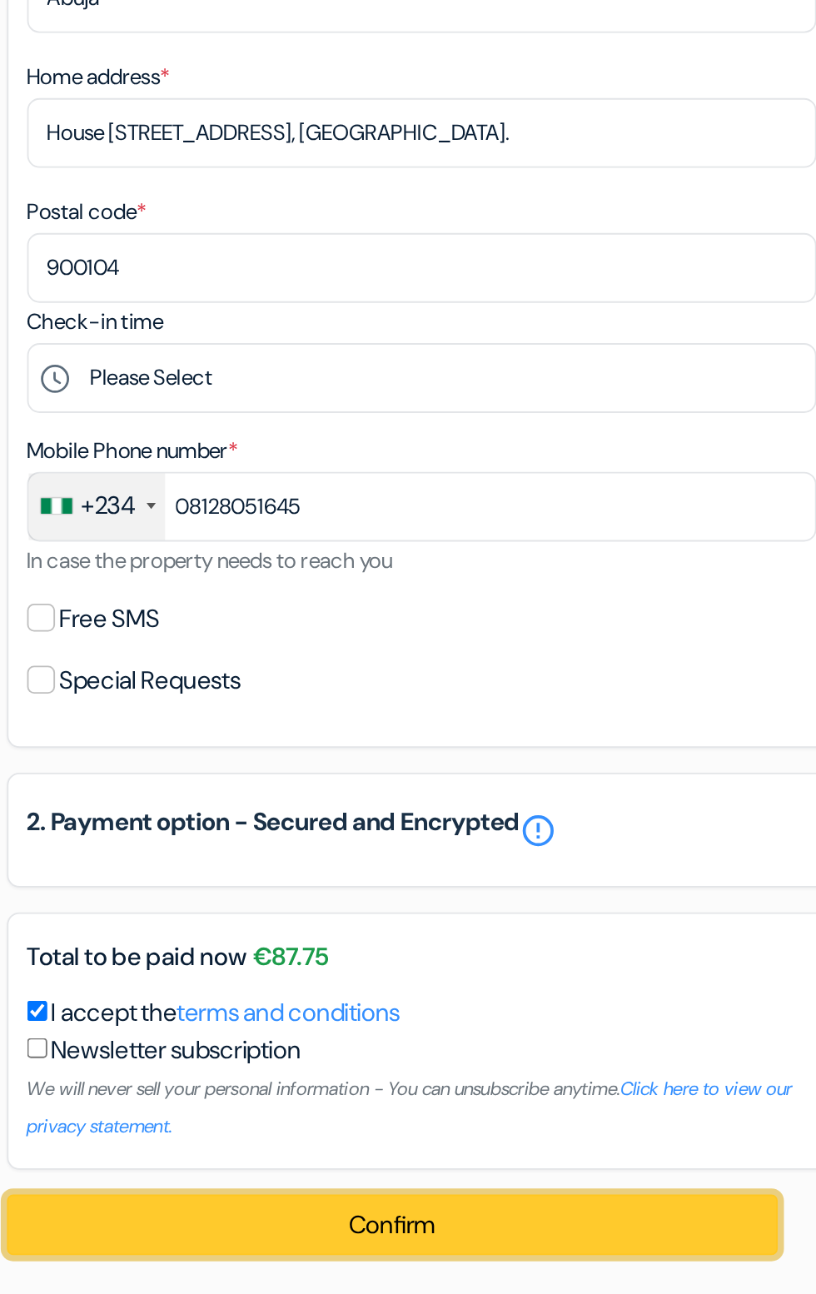
click at [417, 1256] on button "Confirm Loading..." at bounding box center [393, 1257] width 415 height 33
